Goal: Information Seeking & Learning: Find specific page/section

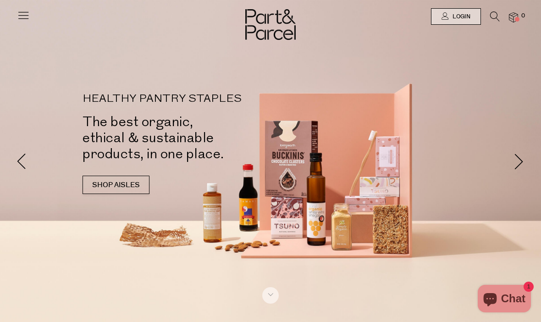
click at [480, 11] on link "Login" at bounding box center [456, 16] width 50 height 17
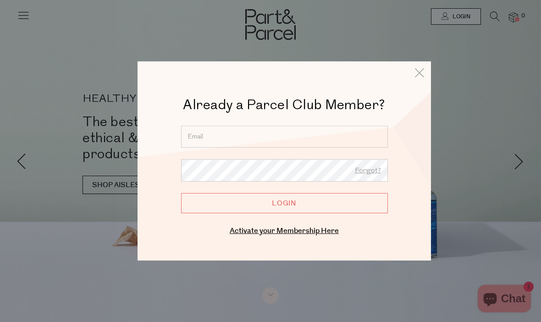
click at [412, 84] on div "Already a Parcel Club Member? Already a Member? Login. Forgot? Forgot? Login En…" at bounding box center [284, 160] width 293 height 199
click at [419, 70] on icon at bounding box center [420, 72] width 14 height 13
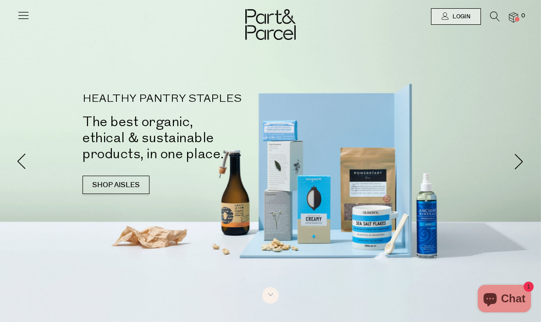
click at [489, 23] on li at bounding box center [490, 18] width 19 height 14
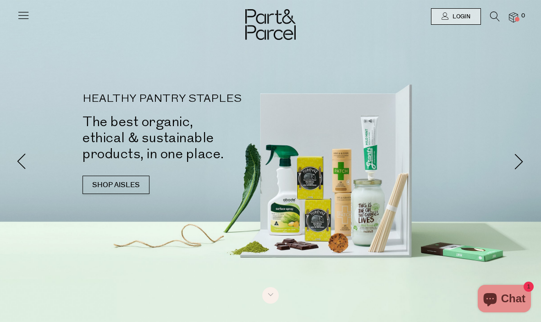
scroll to position [0, 0]
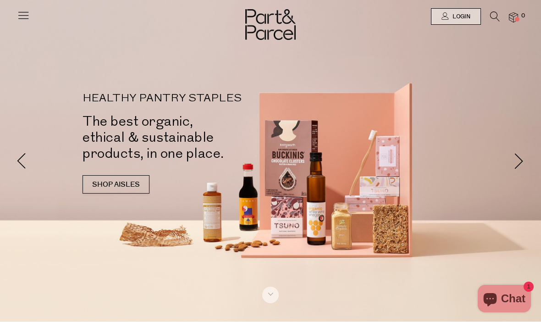
click at [492, 19] on icon at bounding box center [495, 16] width 10 height 10
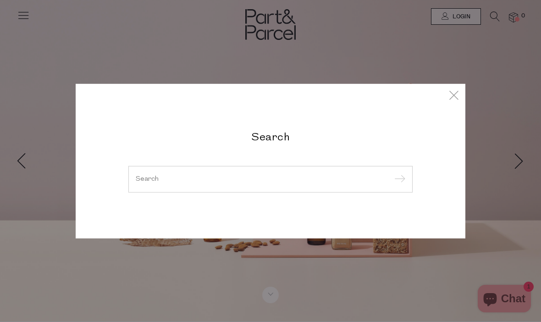
click at [307, 176] on input "search" at bounding box center [271, 179] width 270 height 7
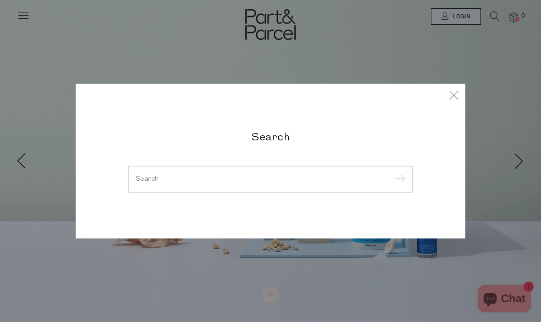
scroll to position [0, 0]
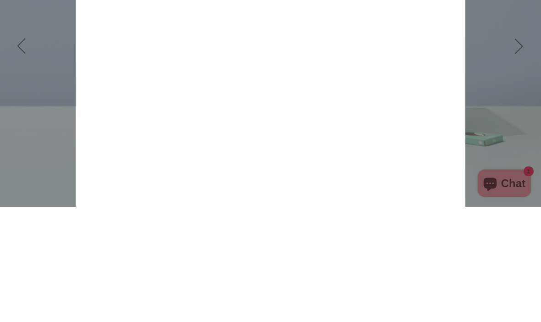
type input "Nib and noble"
click at [398, 65] on input "submit" at bounding box center [399, 72] width 14 height 14
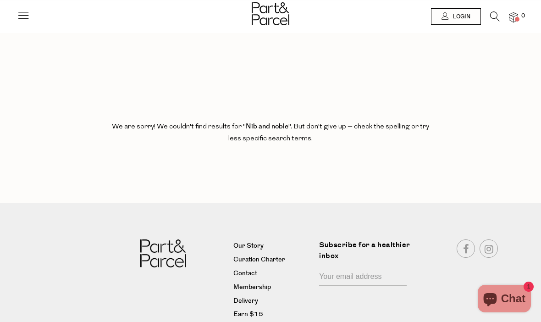
click at [491, 18] on icon at bounding box center [495, 16] width 10 height 10
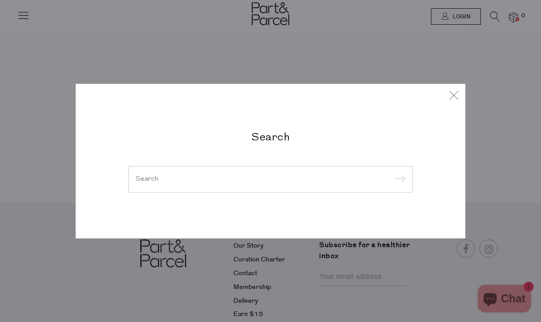
click at [323, 173] on div at bounding box center [270, 179] width 284 height 27
click at [344, 187] on div at bounding box center [270, 179] width 284 height 27
click at [356, 181] on input "search" at bounding box center [271, 179] width 270 height 7
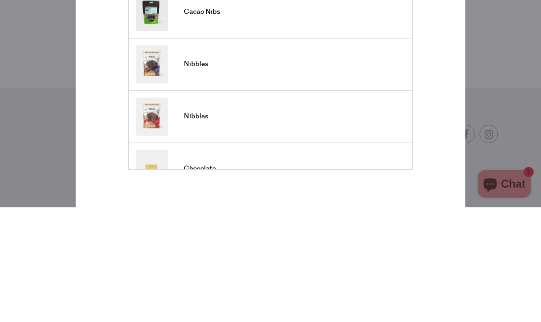
type input "Nib"
click at [398, 81] on input "submit" at bounding box center [399, 88] width 14 height 14
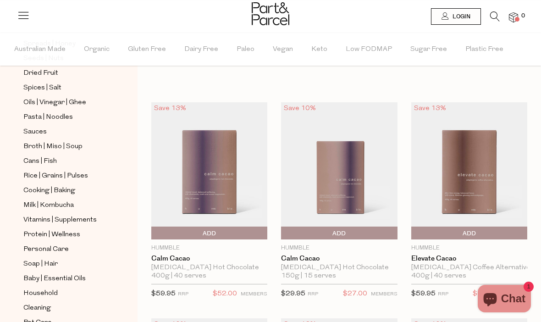
click at [107, 51] on span "Organic" at bounding box center [97, 49] width 26 height 32
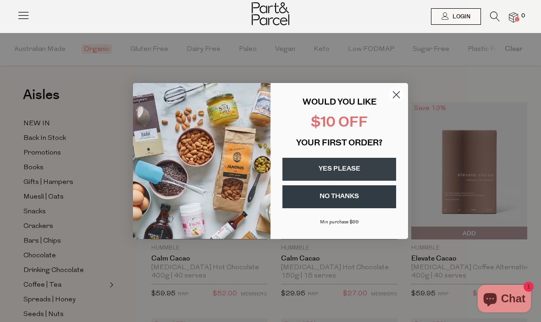
click at [394, 90] on circle "Close dialog" at bounding box center [396, 94] width 15 height 15
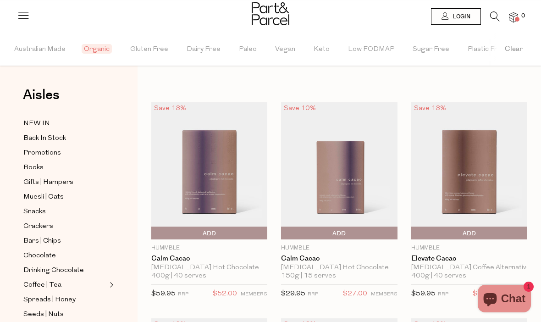
click at [33, 149] on span "Promotions" at bounding box center [42, 153] width 38 height 11
